Goal: Find specific page/section: Find specific page/section

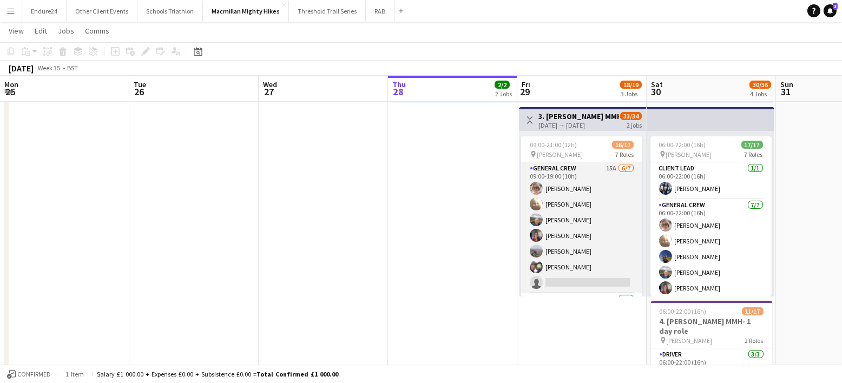
scroll to position [280, 0]
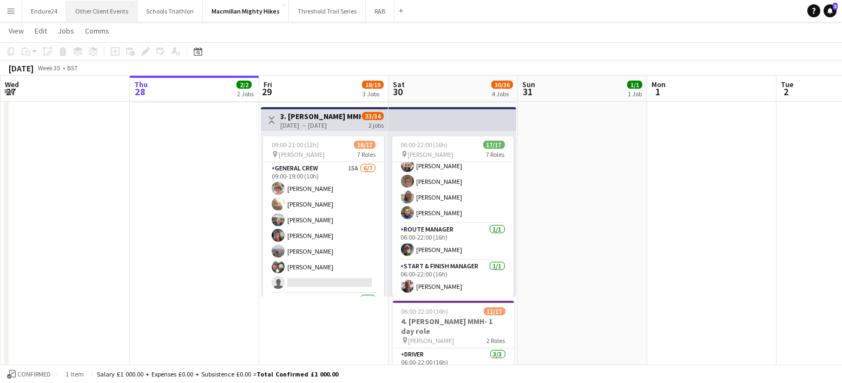
click at [110, 10] on button "Other Client Events Close" at bounding box center [102, 11] width 71 height 21
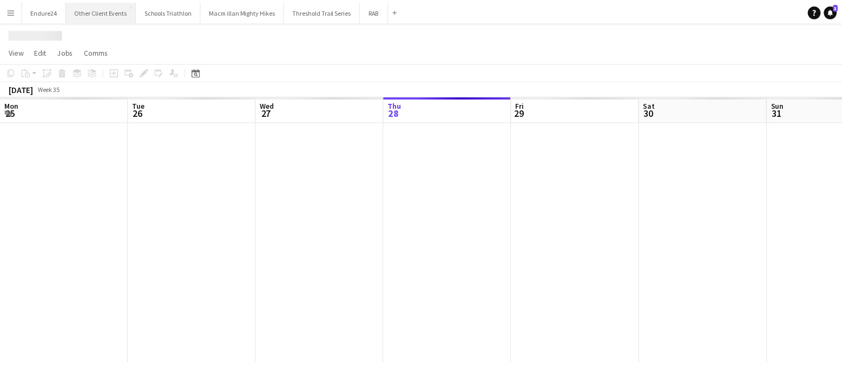
scroll to position [0, 258]
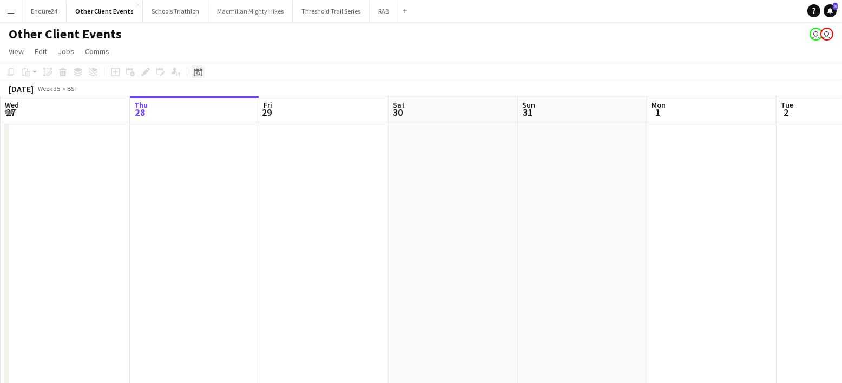
click at [195, 73] on icon "Date picker" at bounding box center [198, 72] width 9 height 9
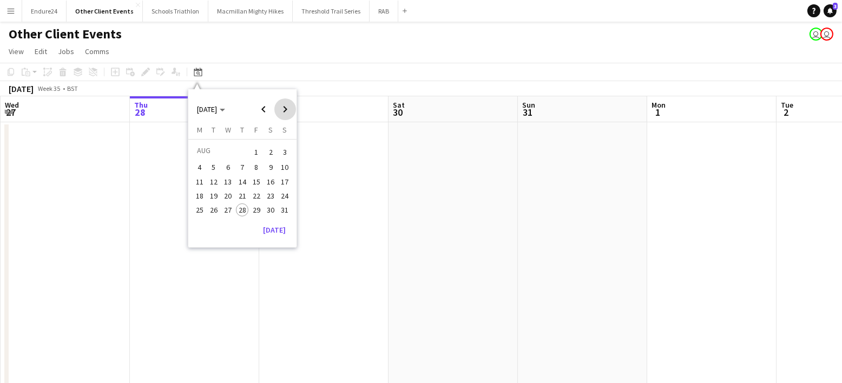
click at [283, 107] on span "Next month" at bounding box center [285, 110] width 22 height 22
click at [272, 192] on span "20" at bounding box center [270, 193] width 13 height 13
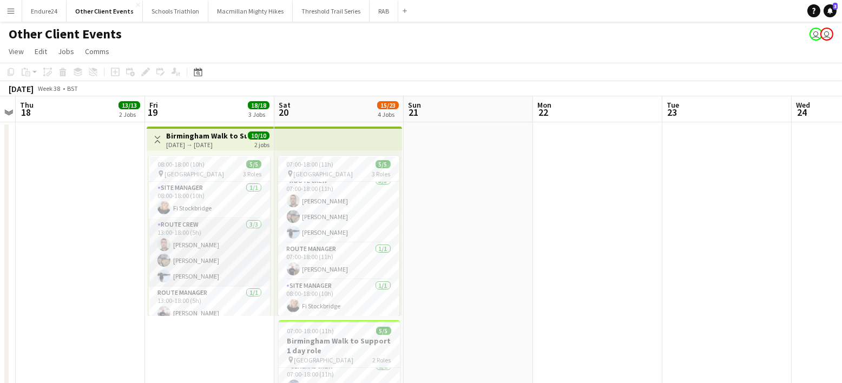
scroll to position [7, 0]
